Goal: Find specific page/section: Find specific page/section

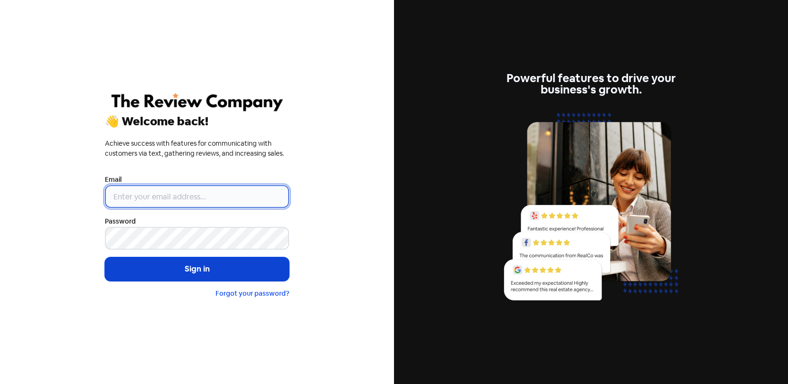
type input "[PERSON_NAME][EMAIL_ADDRESS][PERSON_NAME][DOMAIN_NAME]"
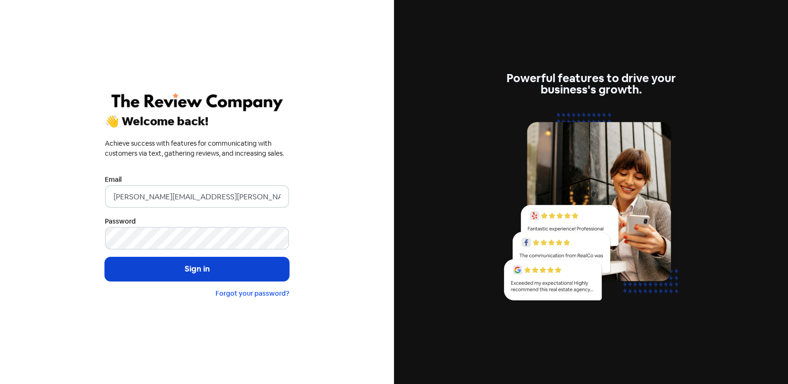
click at [180, 265] on button "Sign in" at bounding box center [197, 269] width 184 height 24
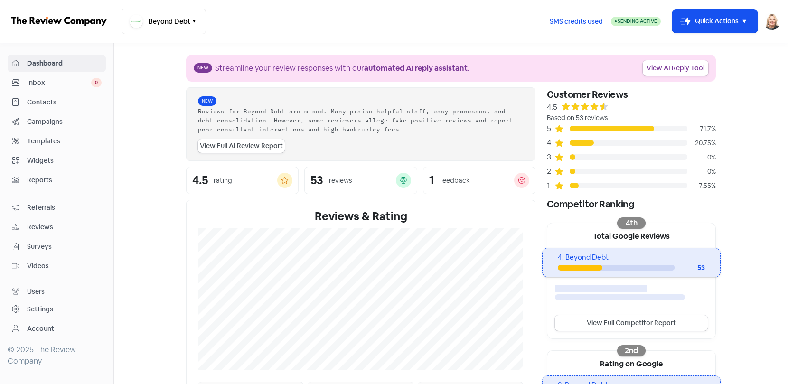
click at [38, 228] on span "Reviews" at bounding box center [64, 227] width 75 height 10
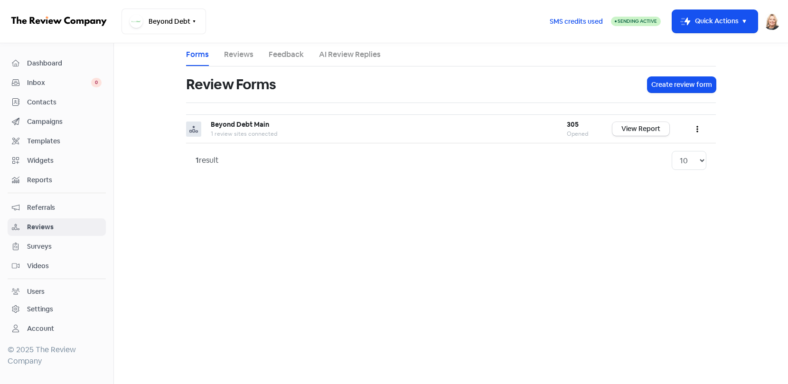
click at [237, 57] on link "Reviews" at bounding box center [238, 54] width 29 height 11
